Goal: Check status: Check status

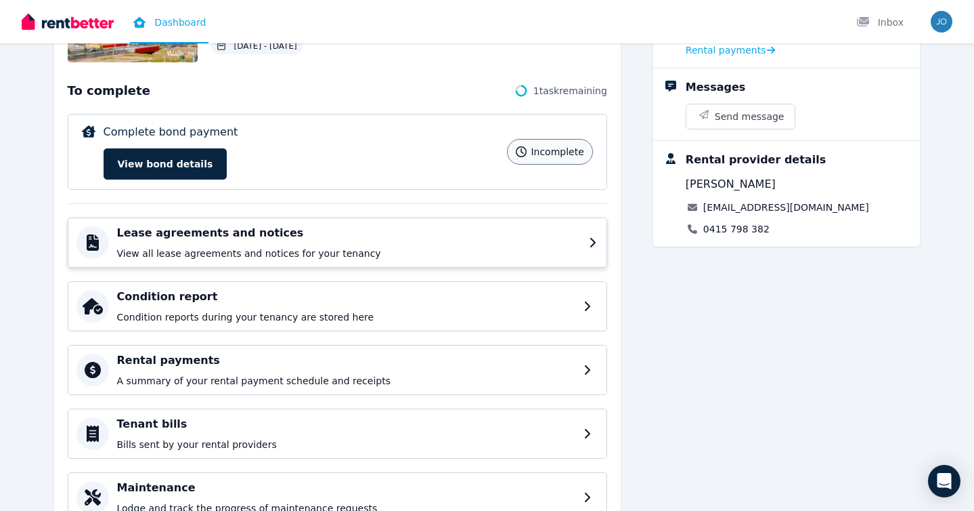
scroll to position [190, 0]
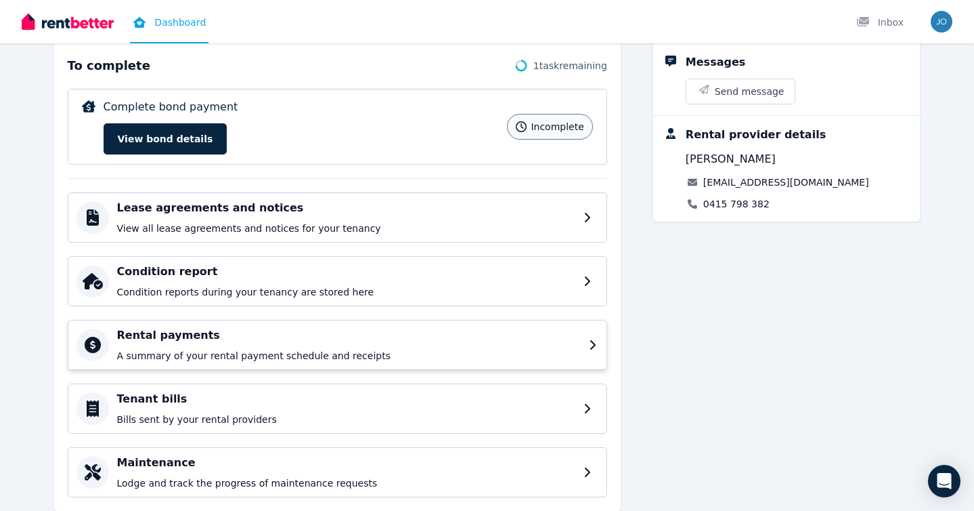
click at [578, 329] on h4 "Rental payments" at bounding box center [349, 335] width 464 height 16
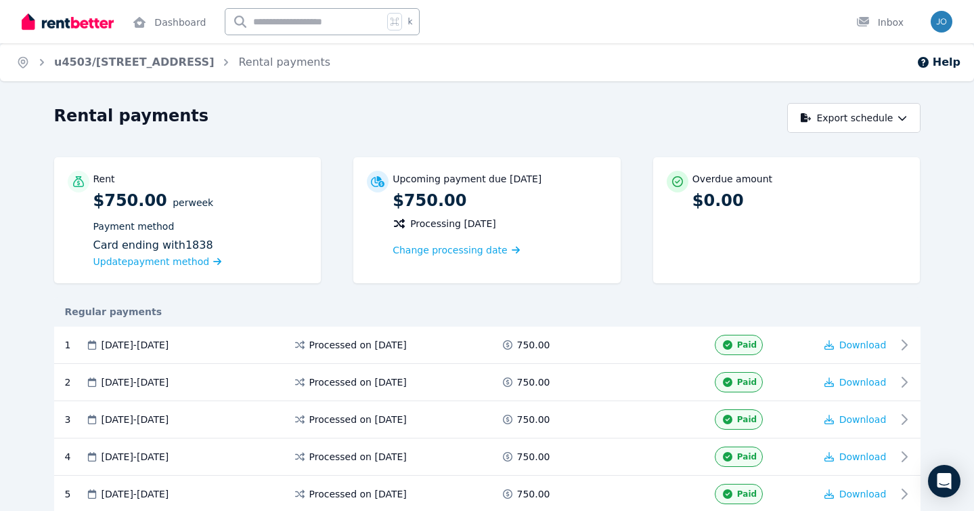
click at [83, 22] on img at bounding box center [68, 22] width 92 height 20
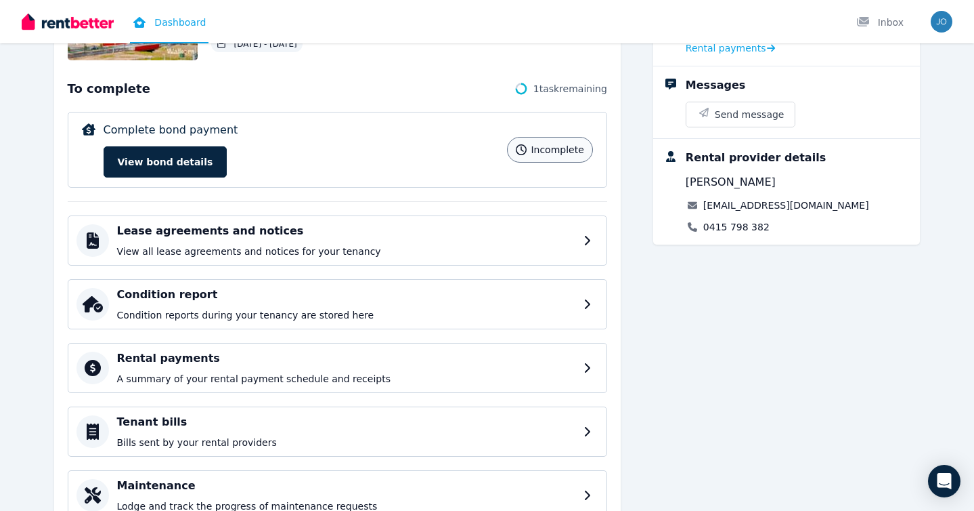
scroll to position [168, 0]
click at [317, 360] on h4 "Rental payments" at bounding box center [349, 357] width 464 height 16
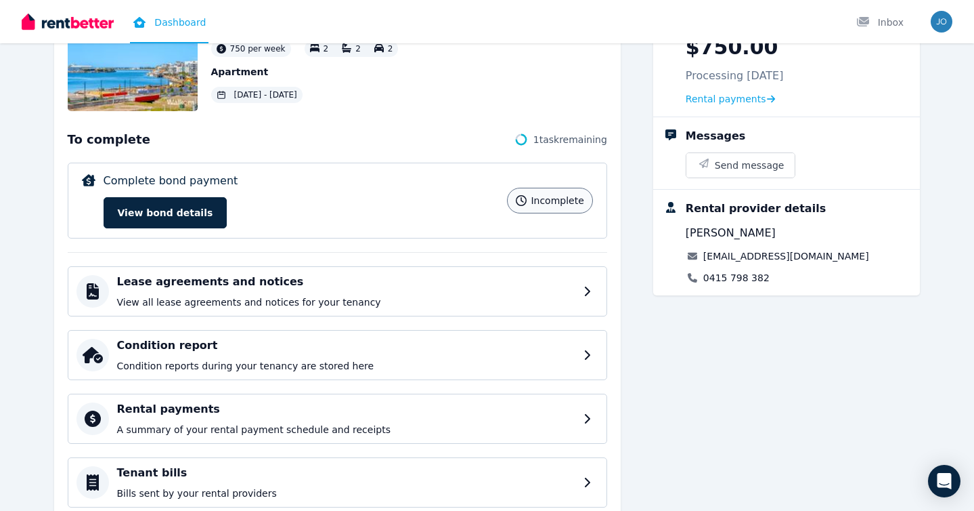
scroll to position [120, 0]
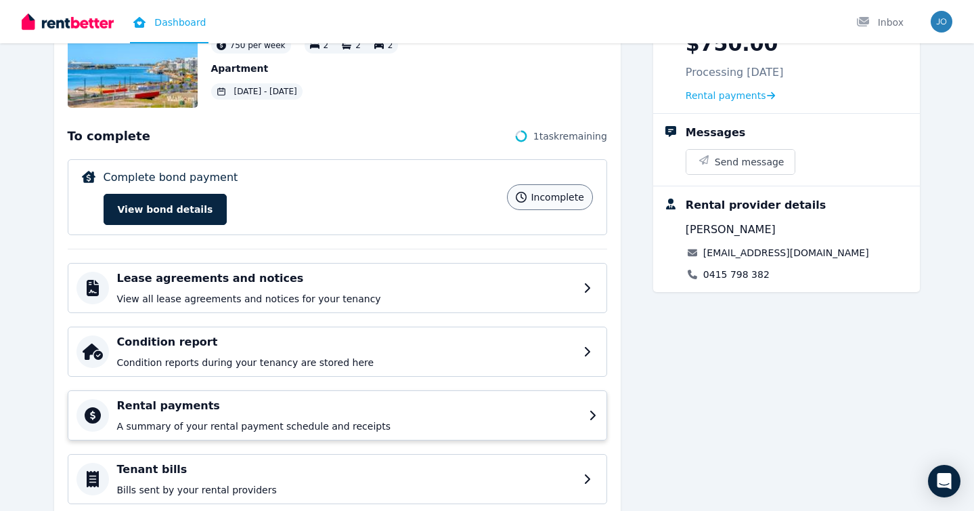
click at [219, 402] on h4 "Rental payments" at bounding box center [349, 405] width 464 height 16
